Goal: Task Accomplishment & Management: Manage account settings

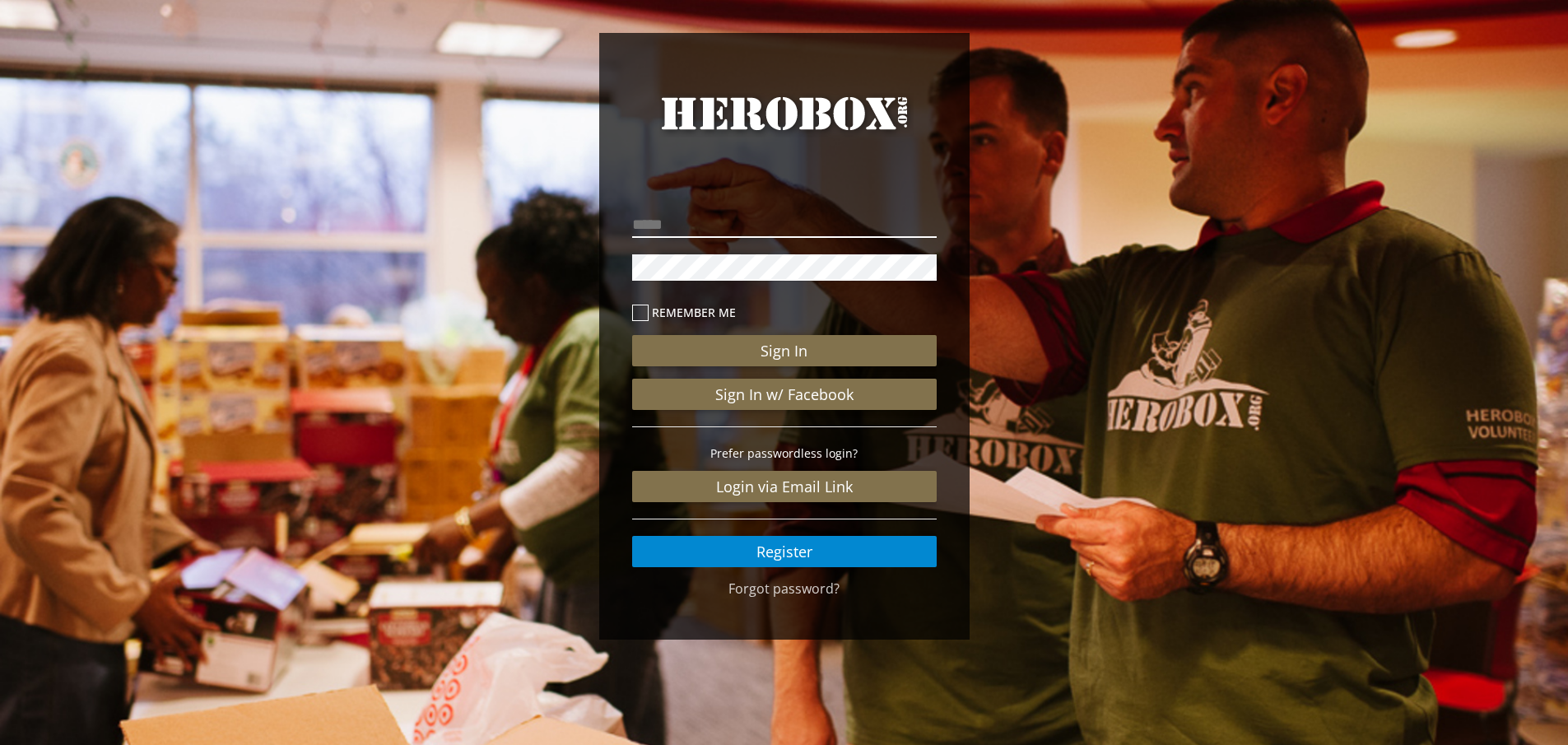
click at [819, 218] on input "email" at bounding box center [784, 224] width 304 height 27
type input "**********"
click at [632, 335] on button "Sign In" at bounding box center [784, 350] width 304 height 31
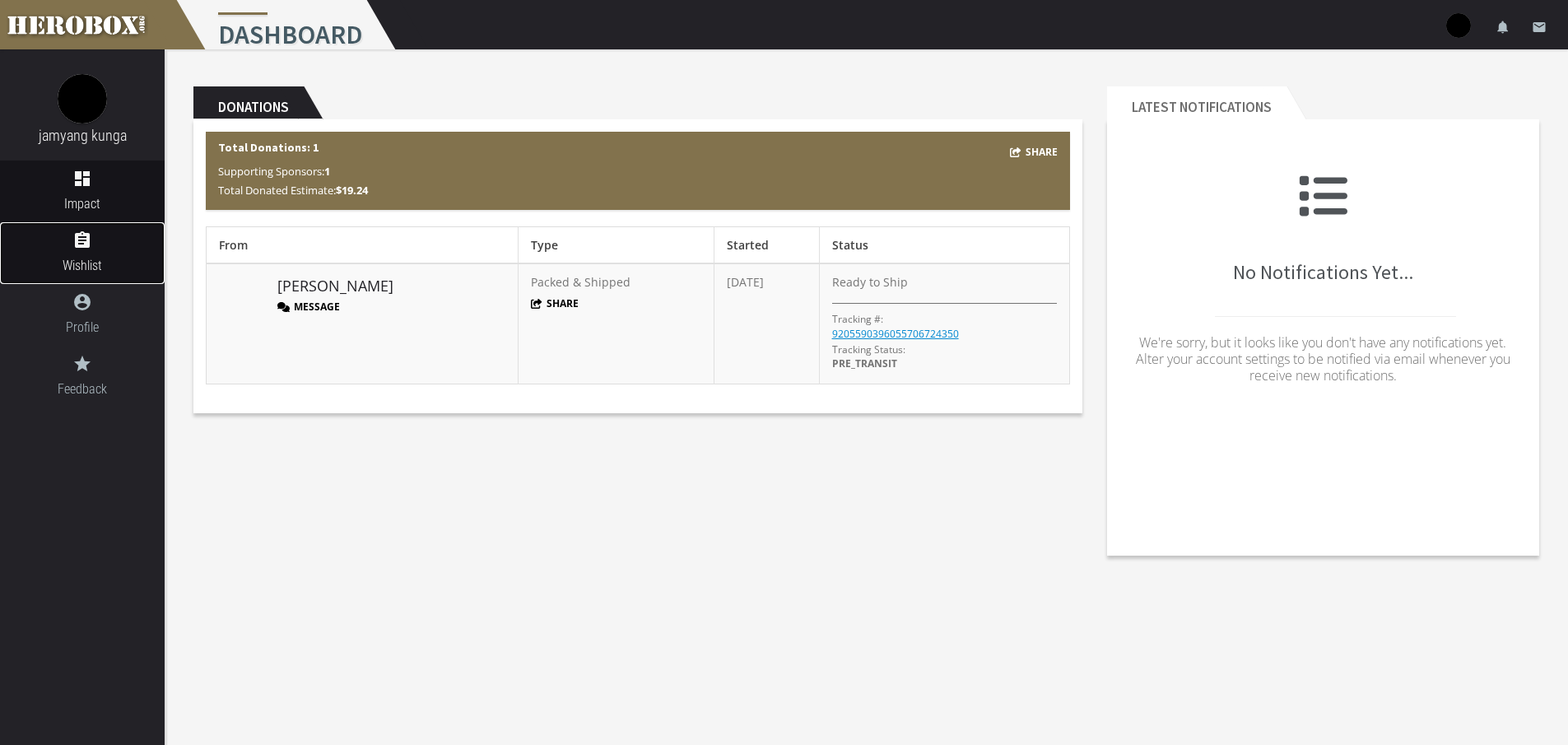
click at [98, 252] on link "assignment Wishlist" at bounding box center [82, 253] width 165 height 62
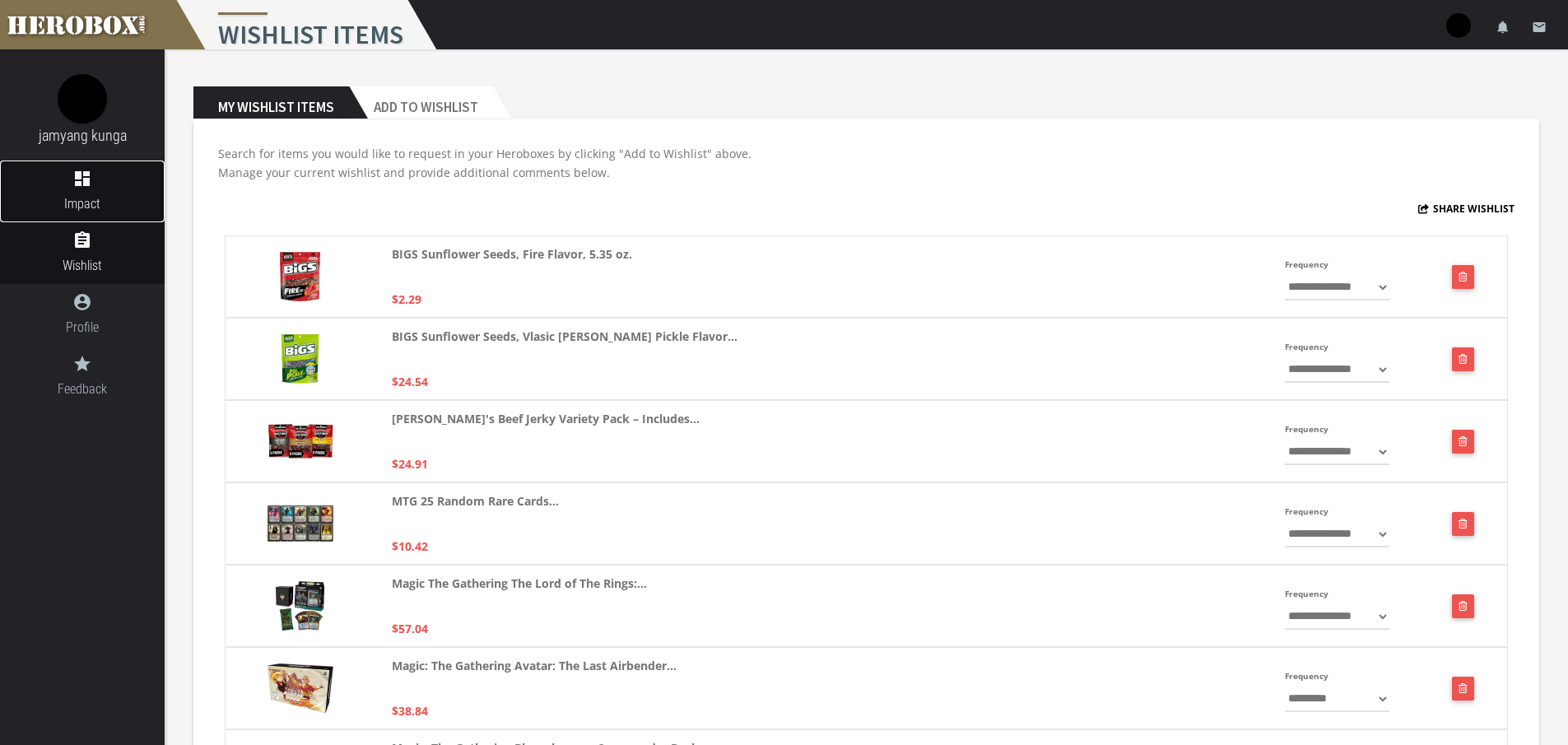
click at [74, 196] on span "Impact" at bounding box center [82, 204] width 165 height 21
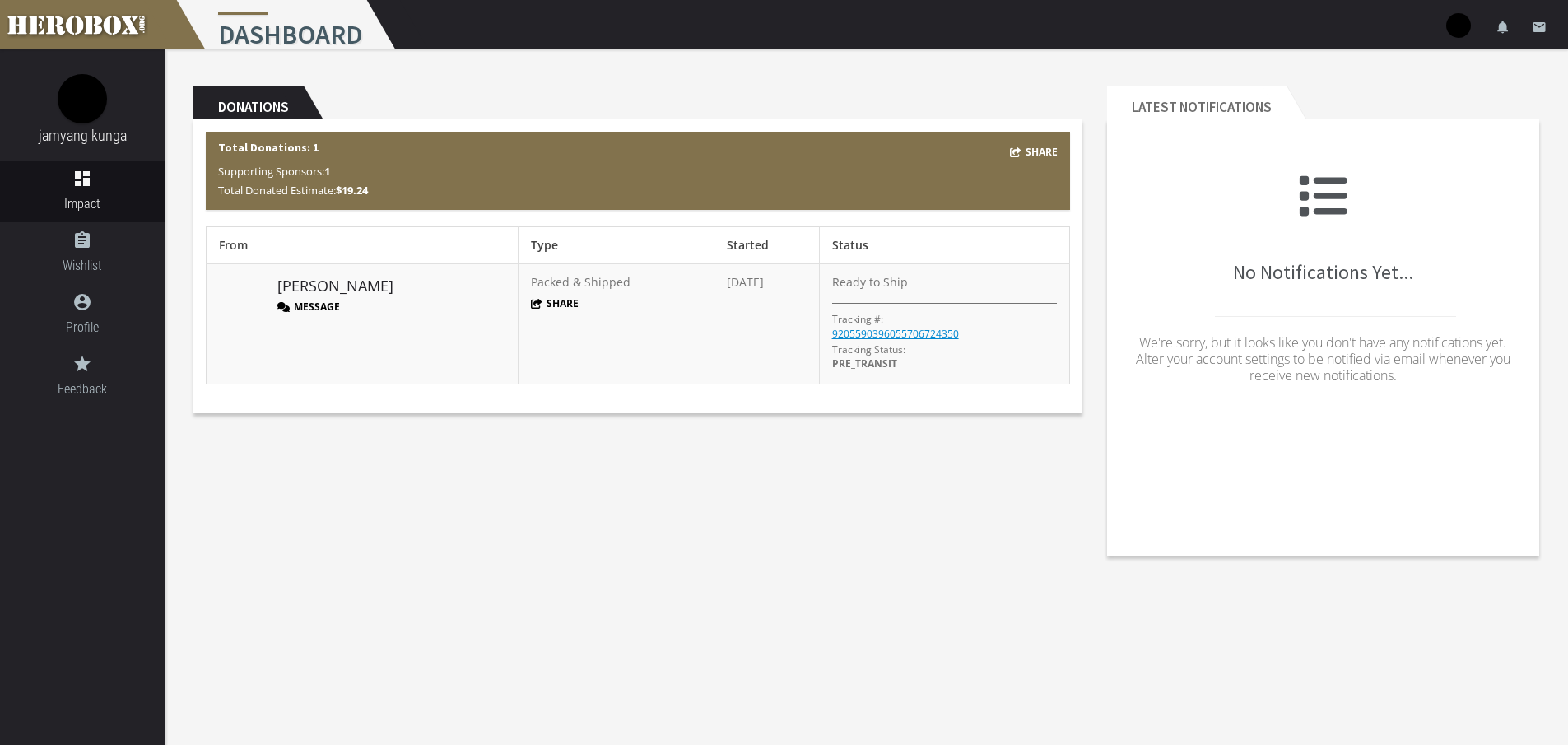
click at [309, 306] on button "Message" at bounding box center [308, 306] width 62 height 14
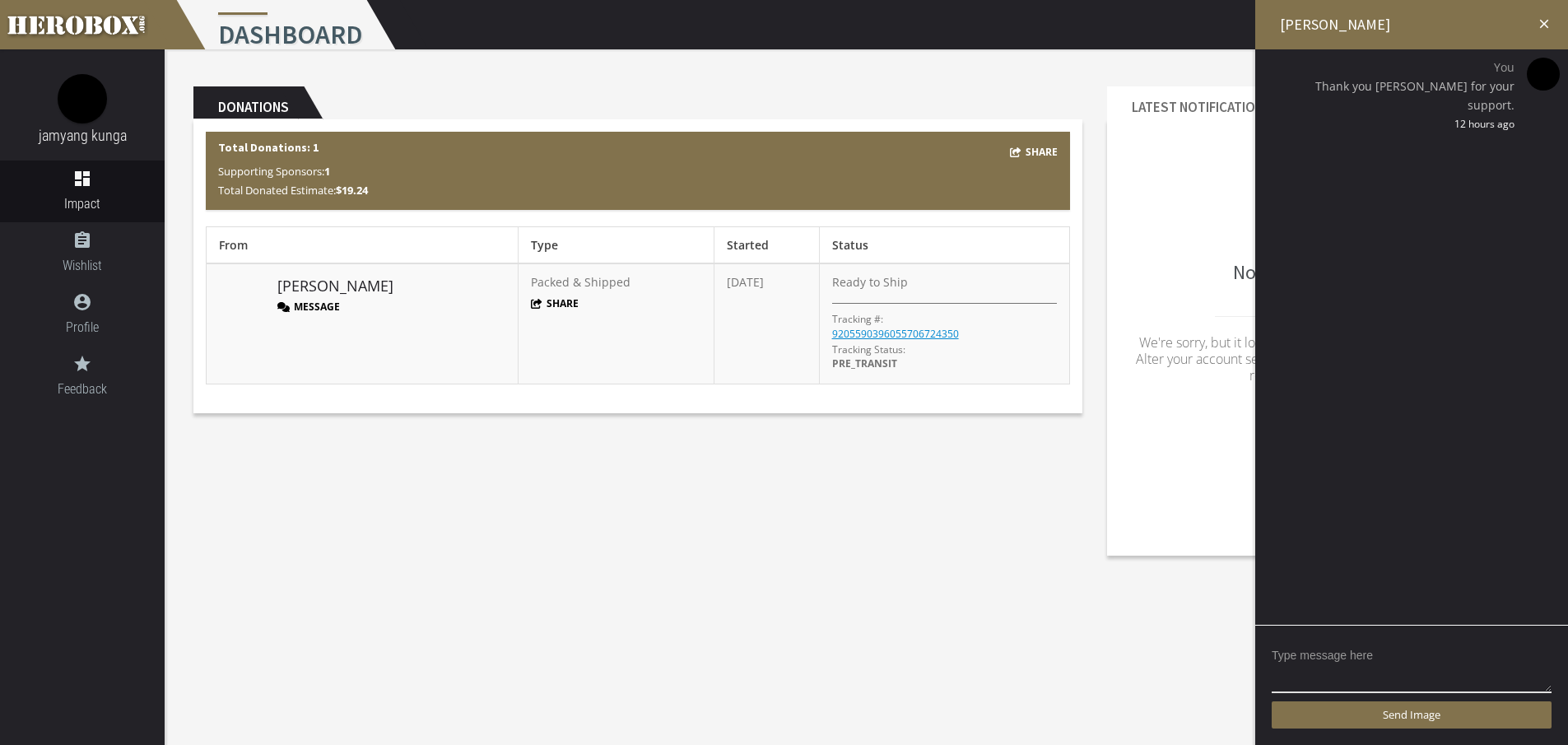
click at [1549, 21] on icon "close" at bounding box center [1543, 24] width 15 height 15
